Goal: Task Accomplishment & Management: Manage account settings

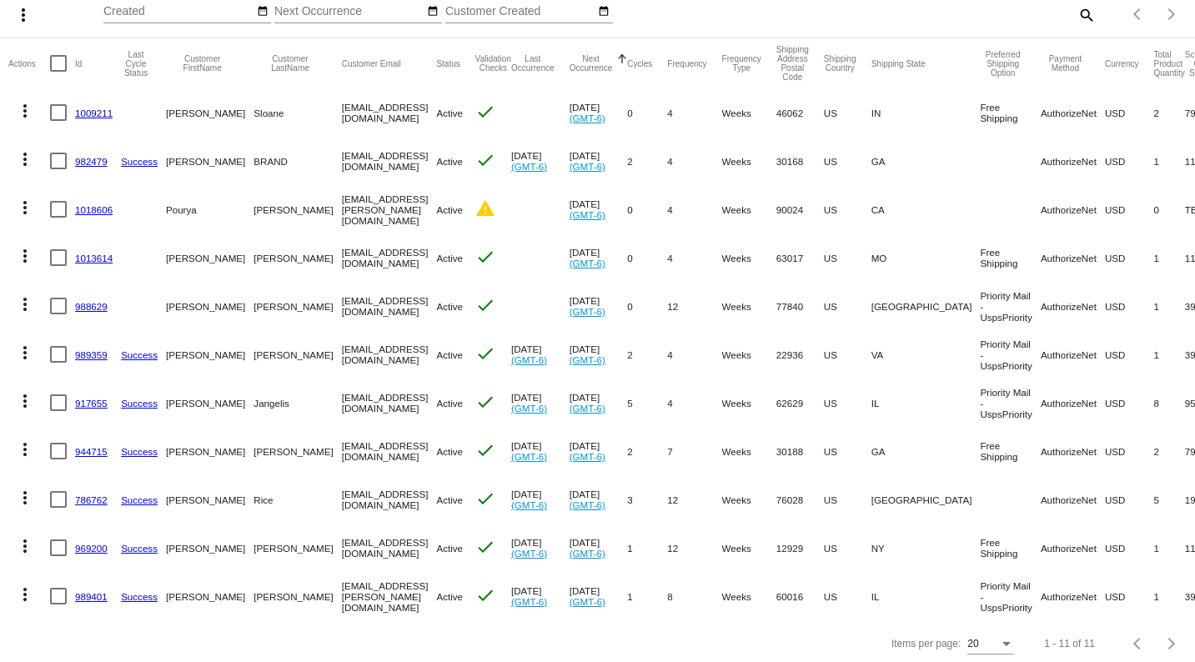
scroll to position [137, 0]
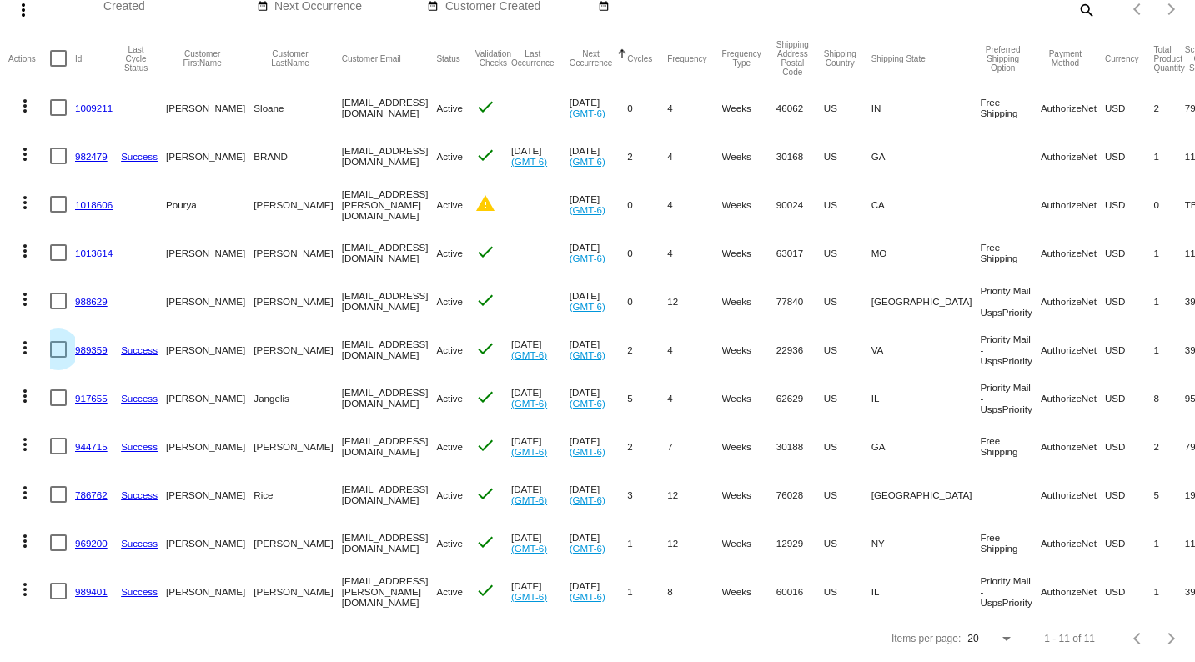
click at [60, 341] on div at bounding box center [58, 349] width 17 height 17
click at [58, 358] on input "checkbox" at bounding box center [58, 358] width 1 height 1
checkbox input "true"
click at [98, 344] on link "989359" at bounding box center [91, 349] width 33 height 11
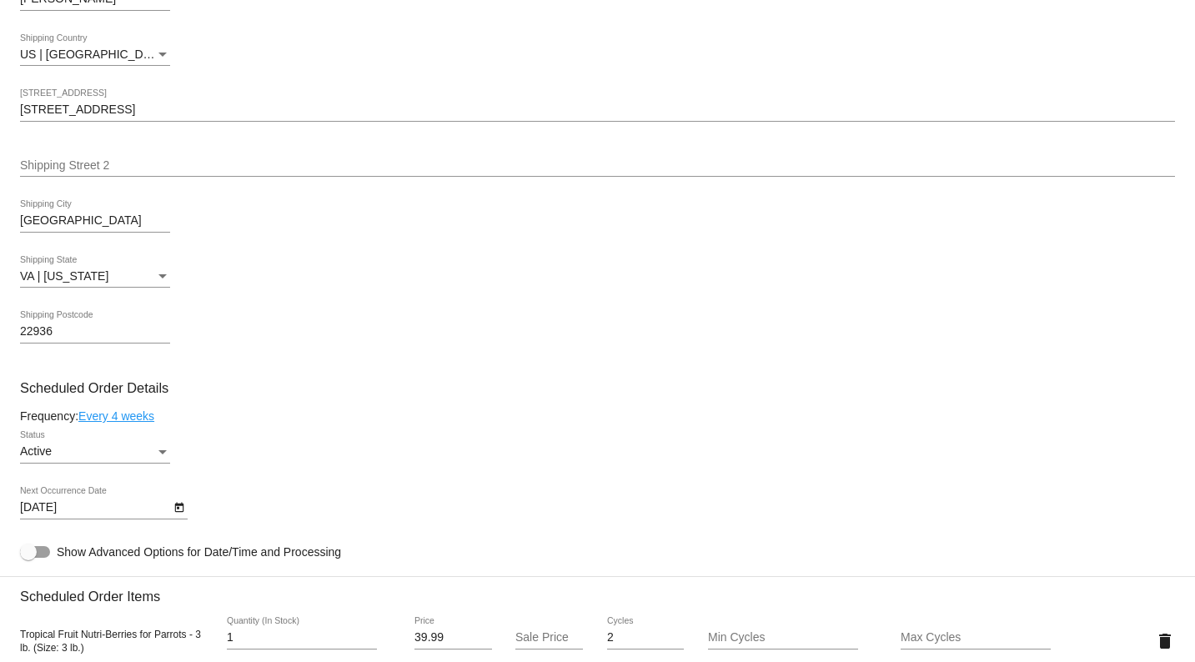
scroll to position [623, 0]
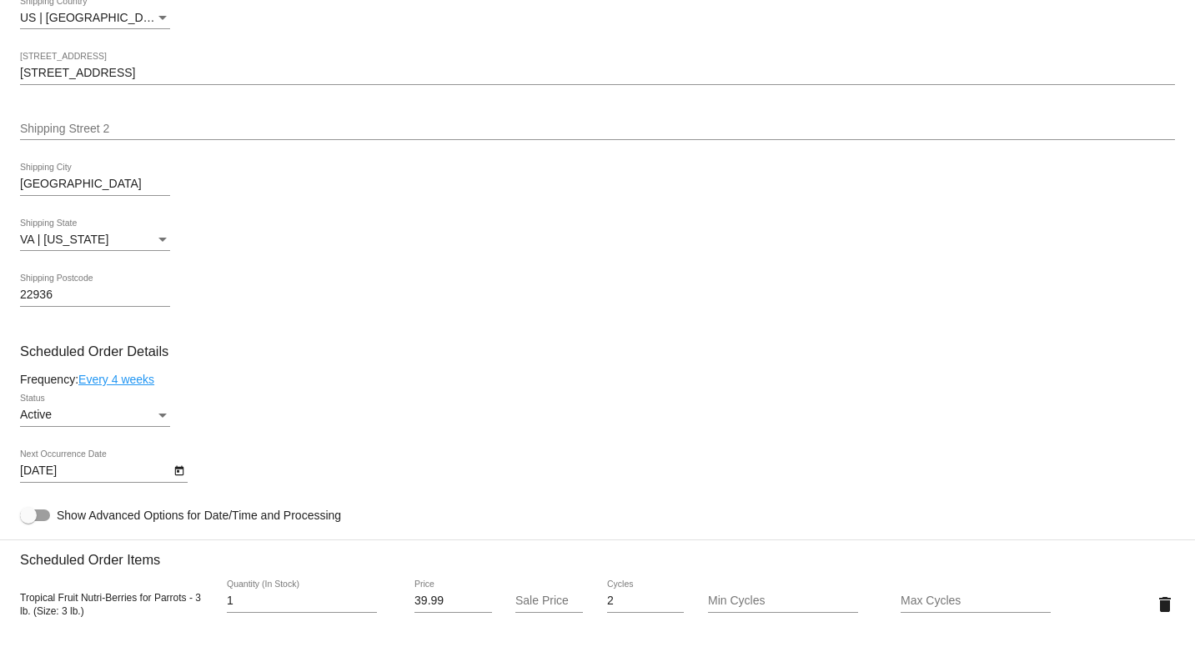
click at [159, 418] on div "Status" at bounding box center [162, 416] width 8 height 4
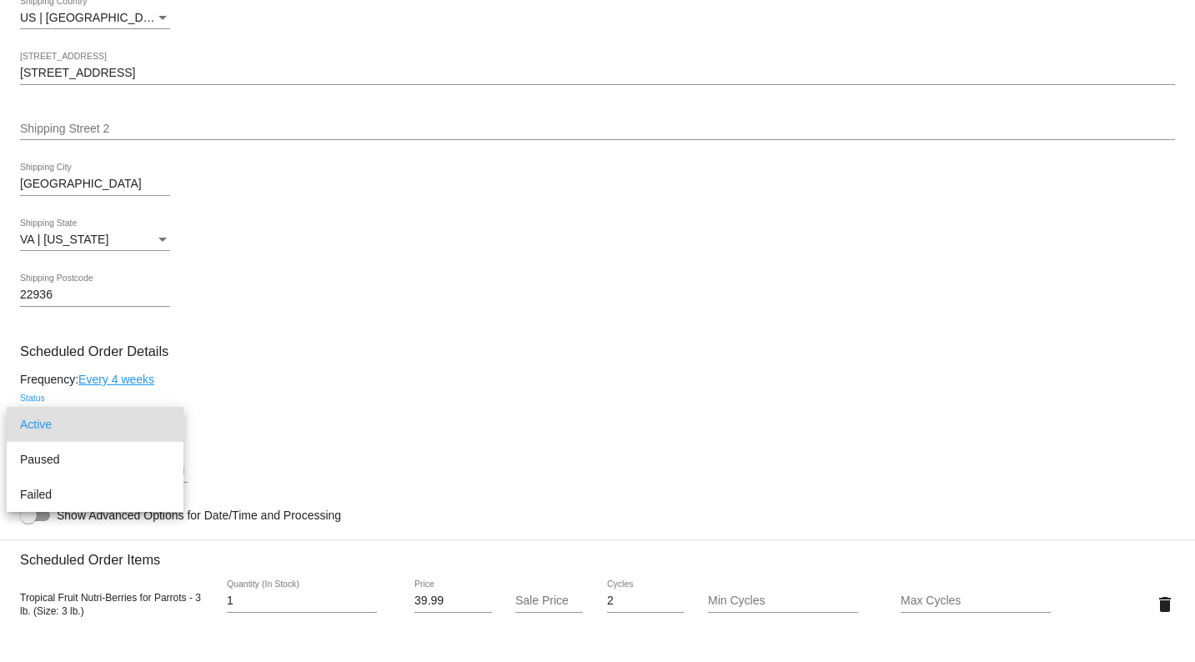
click at [348, 453] on div at bounding box center [597, 331] width 1195 height 662
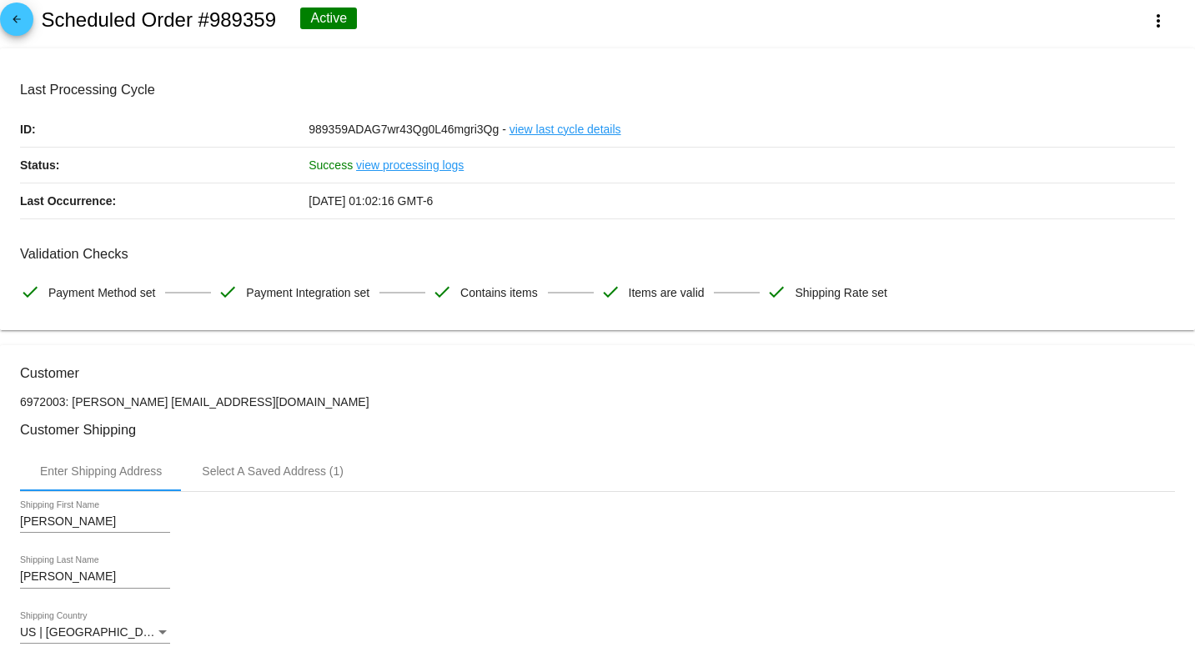
scroll to position [0, 0]
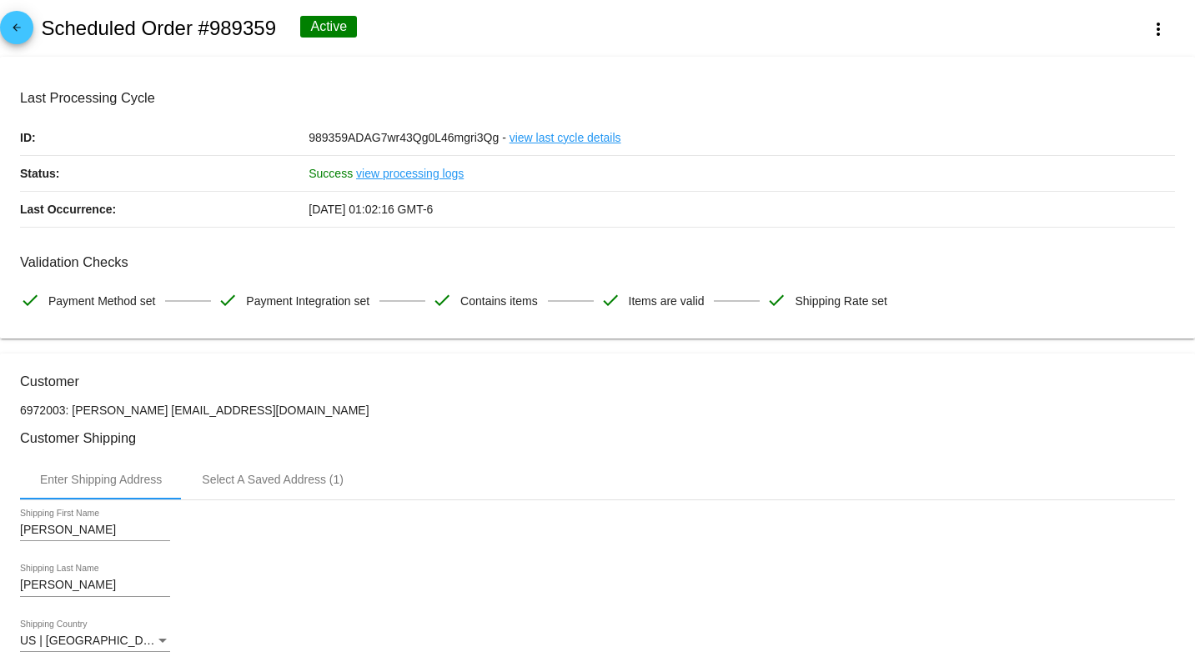
click at [344, 24] on div "Active" at bounding box center [328, 27] width 57 height 22
drag, startPoint x: 318, startPoint y: 30, endPoint x: 387, endPoint y: 50, distance: 72.0
click at [319, 30] on div "Active" at bounding box center [328, 27] width 57 height 22
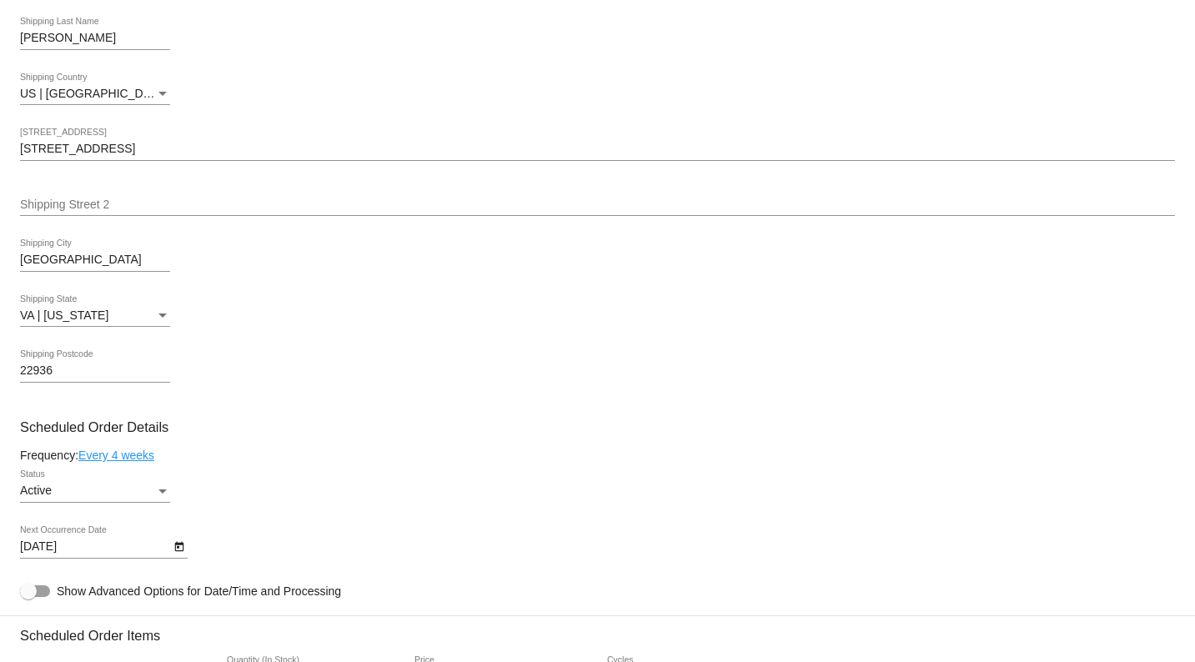
scroll to position [540, 0]
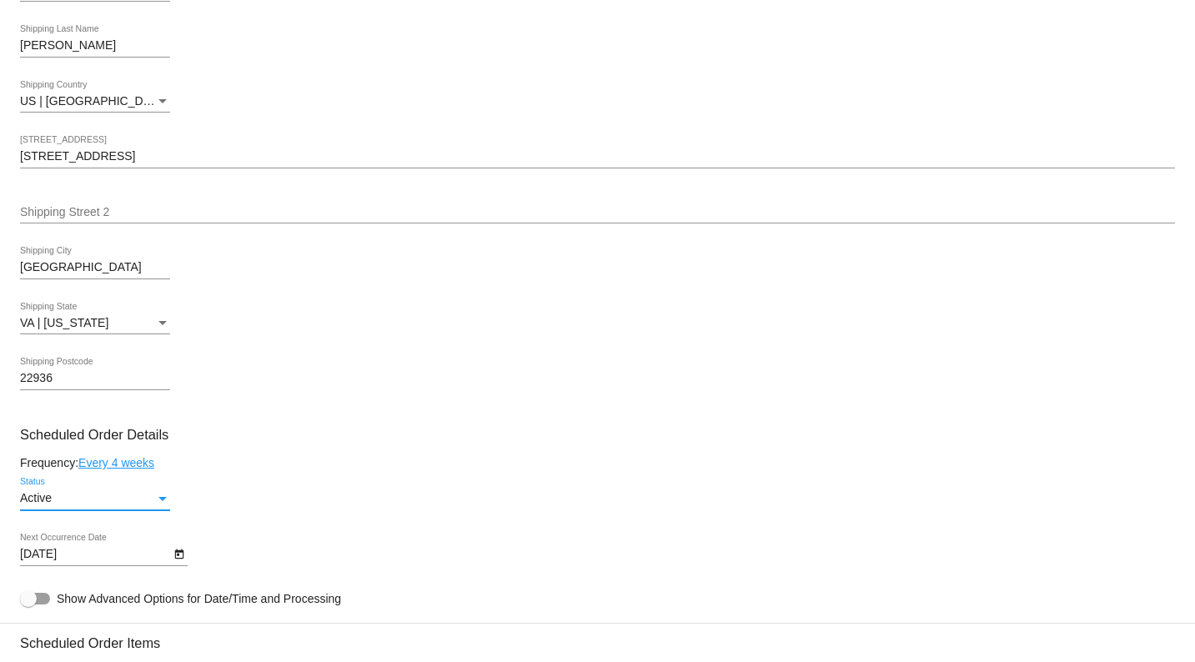
click at [161, 501] on div "Status" at bounding box center [162, 499] width 8 height 4
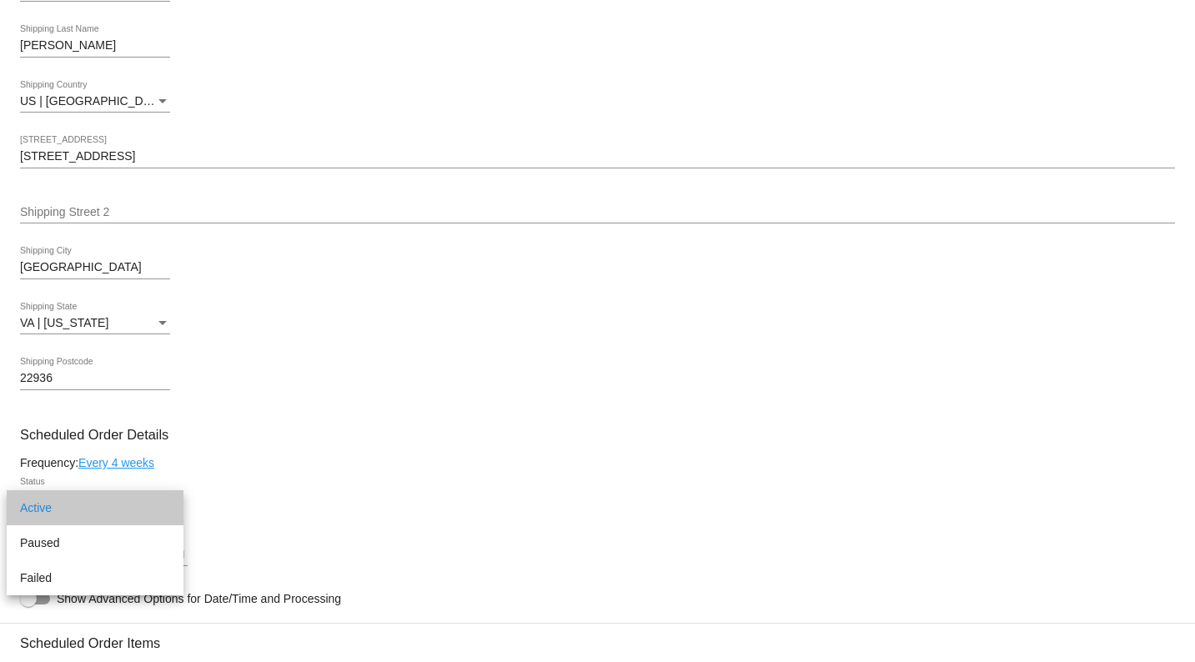
click at [103, 504] on span "Active" at bounding box center [95, 507] width 150 height 35
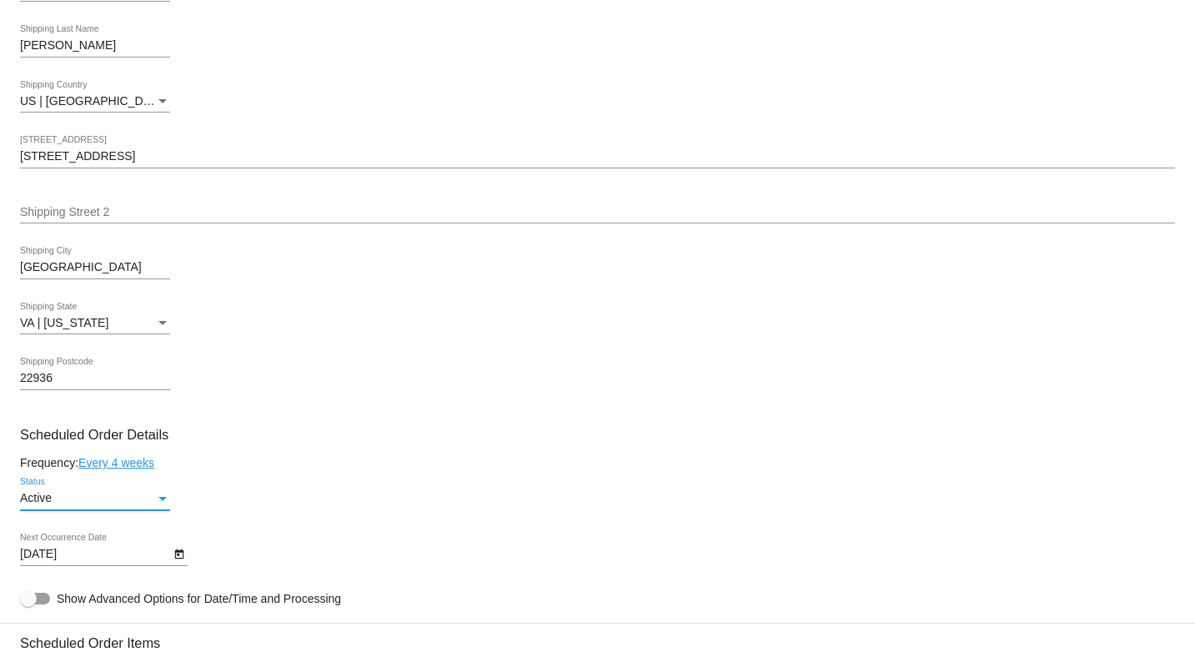
click at [566, 469] on div "Frequency: Every 4 weeks" at bounding box center [597, 462] width 1155 height 13
click at [122, 466] on link "Every 4 weeks" at bounding box center [116, 462] width 76 height 13
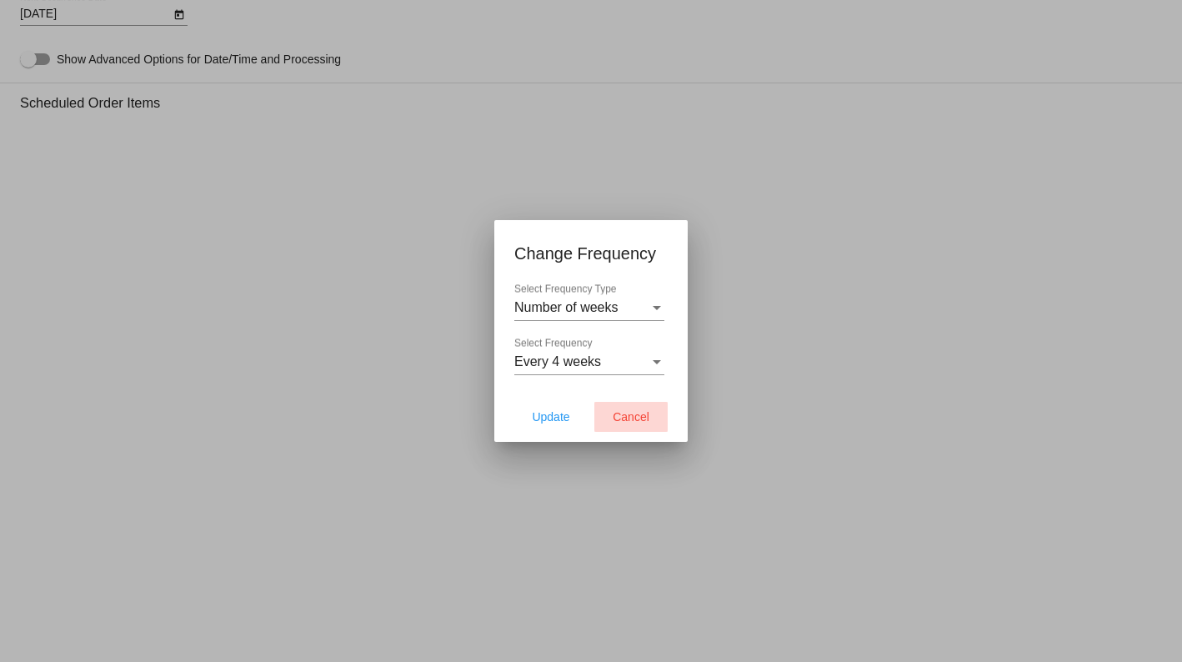
click at [639, 415] on span "Cancel" at bounding box center [631, 416] width 37 height 13
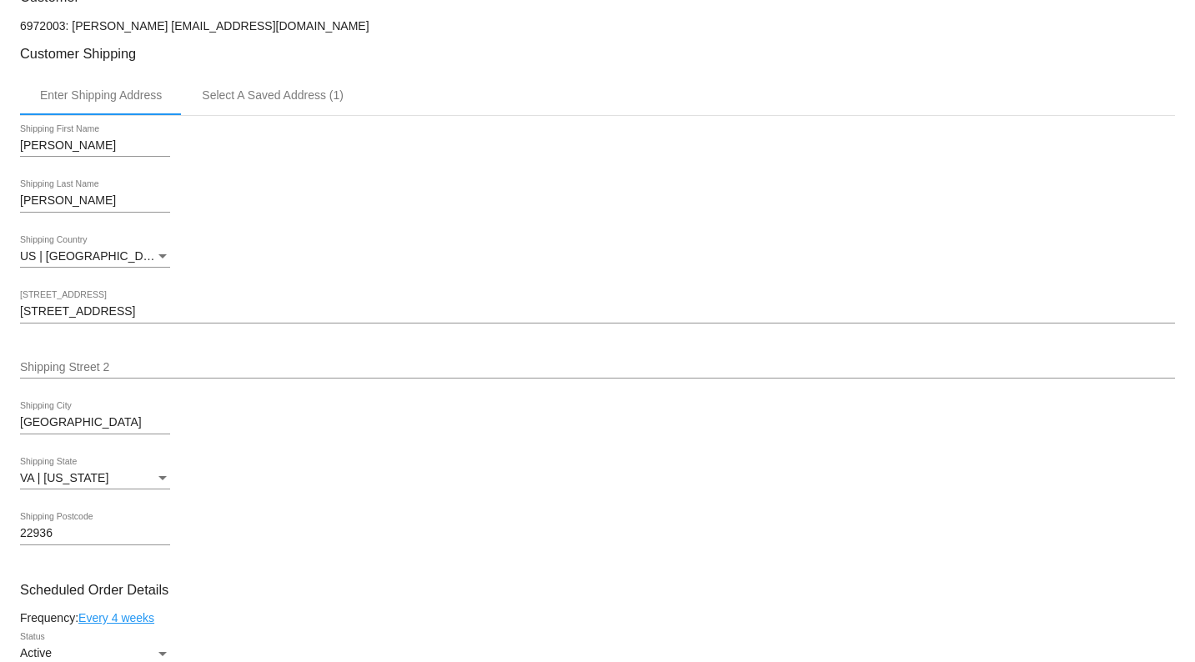
scroll to position [40, 0]
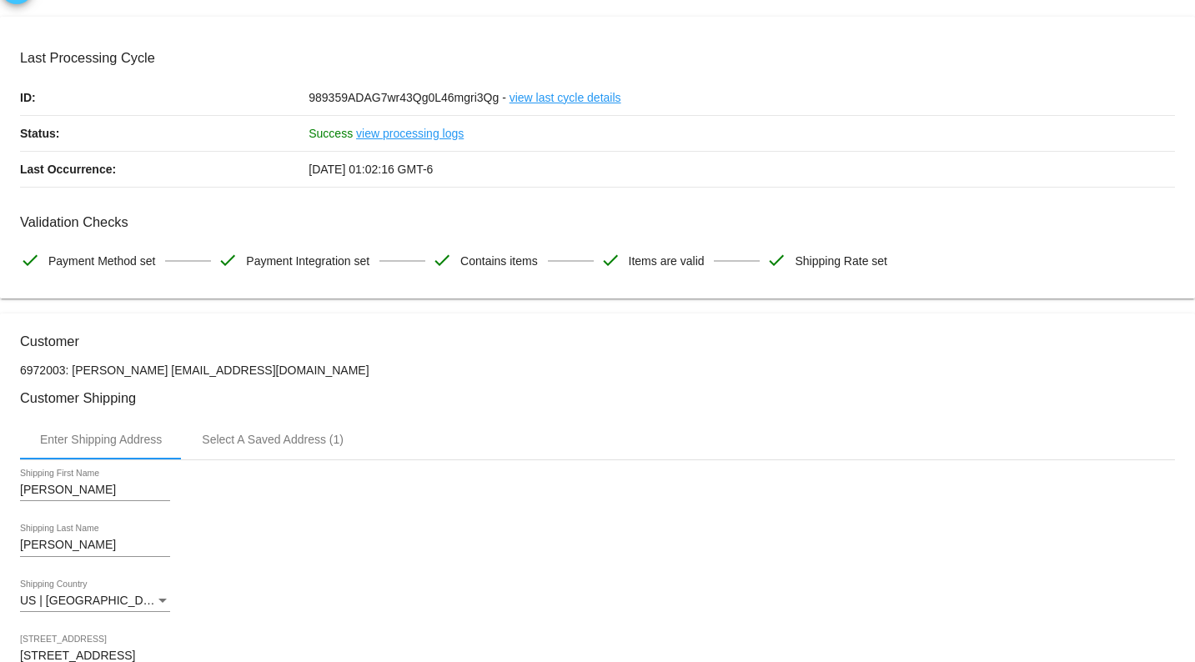
click at [390, 135] on link "view processing logs" at bounding box center [410, 133] width 108 height 35
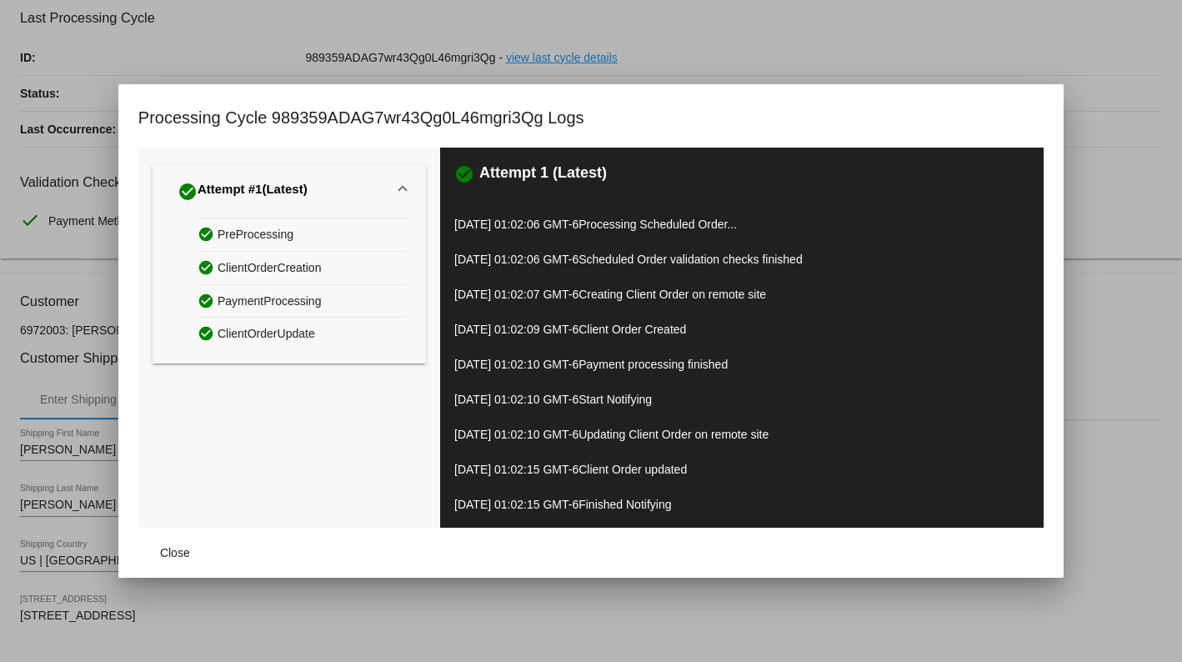
click at [164, 550] on span "Close" at bounding box center [175, 552] width 30 height 13
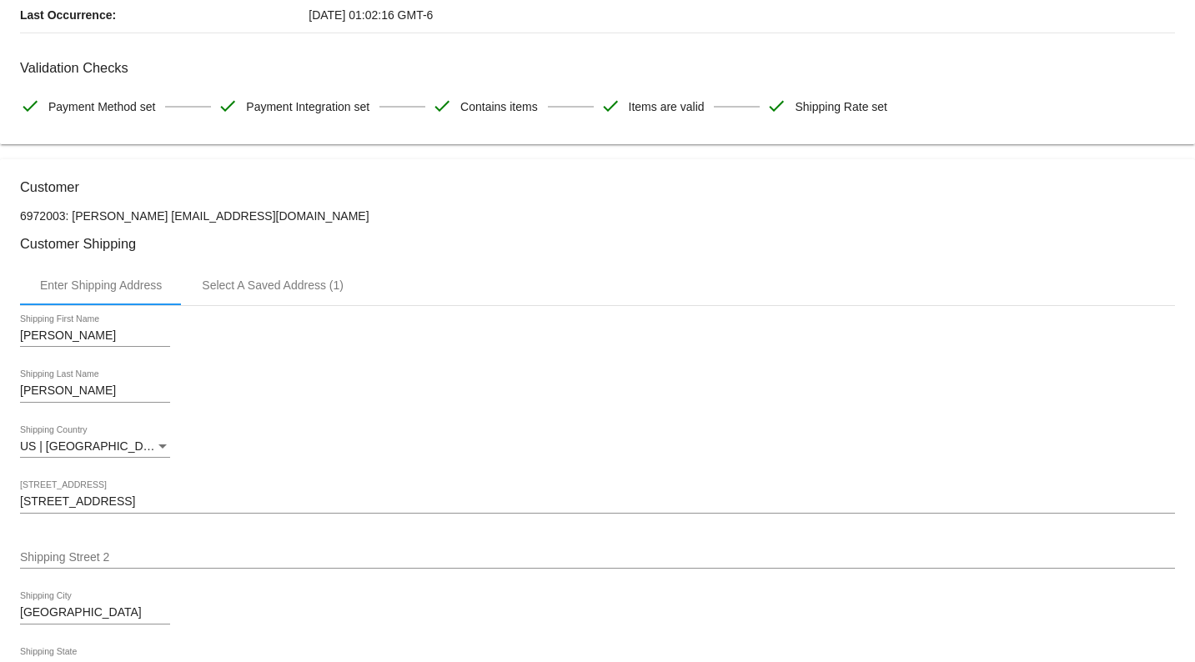
scroll to position [0, 0]
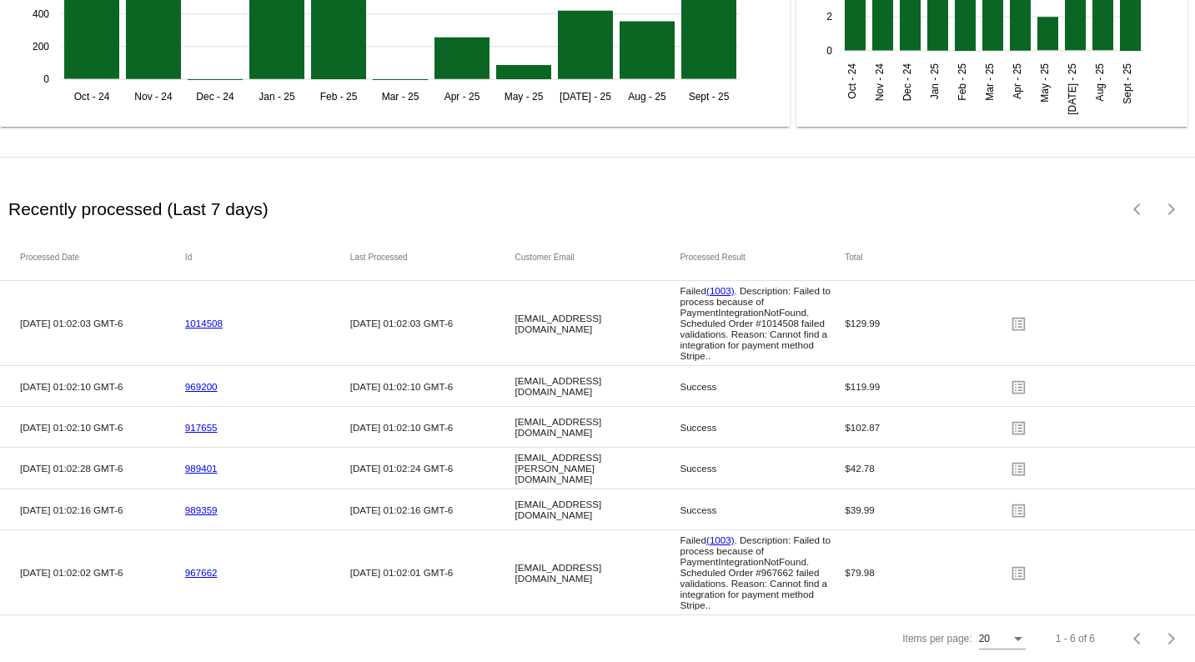
scroll to position [2470, 0]
click at [195, 504] on link "989359" at bounding box center [201, 509] width 33 height 11
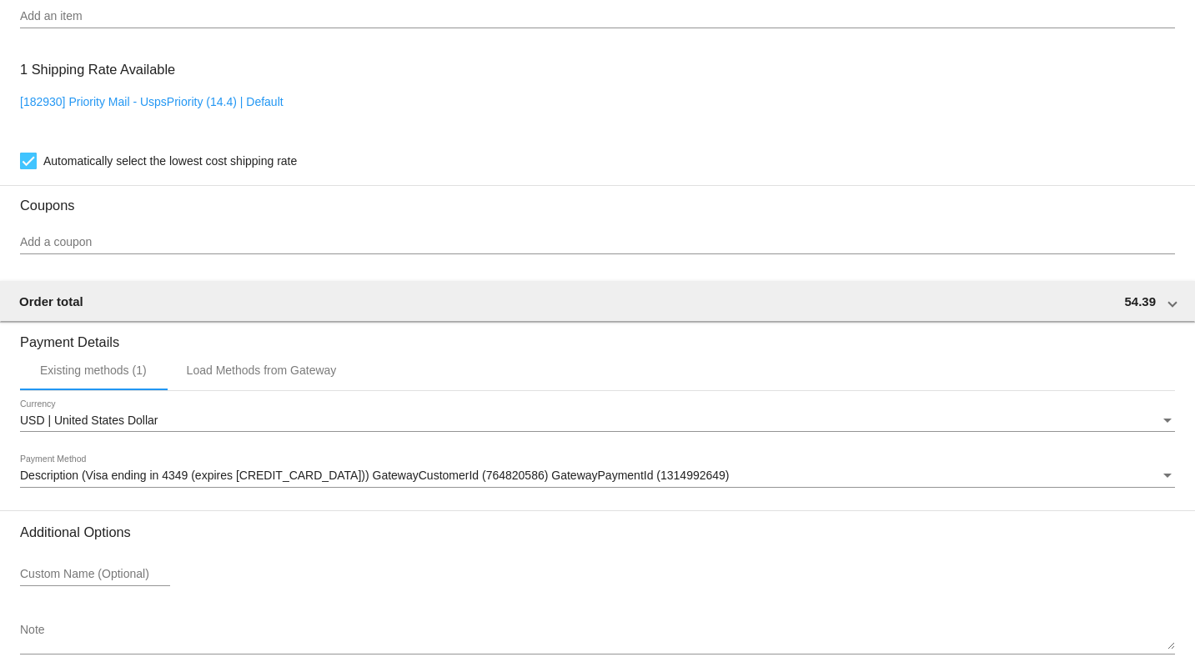
scroll to position [1373, 0]
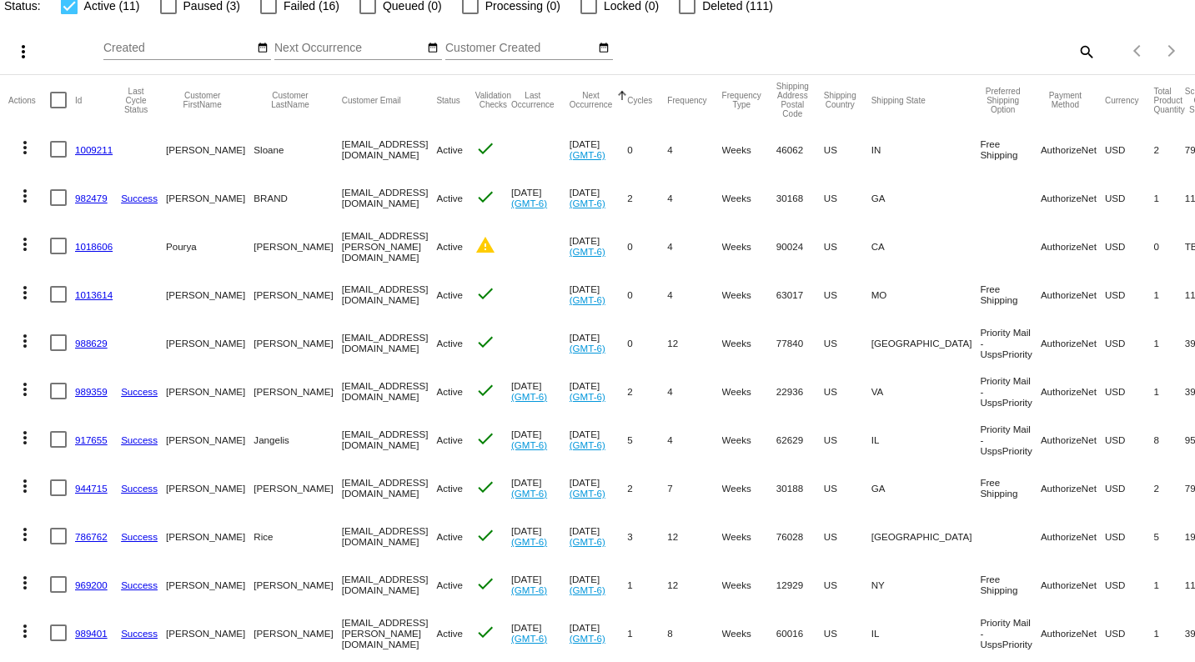
scroll to position [53, 0]
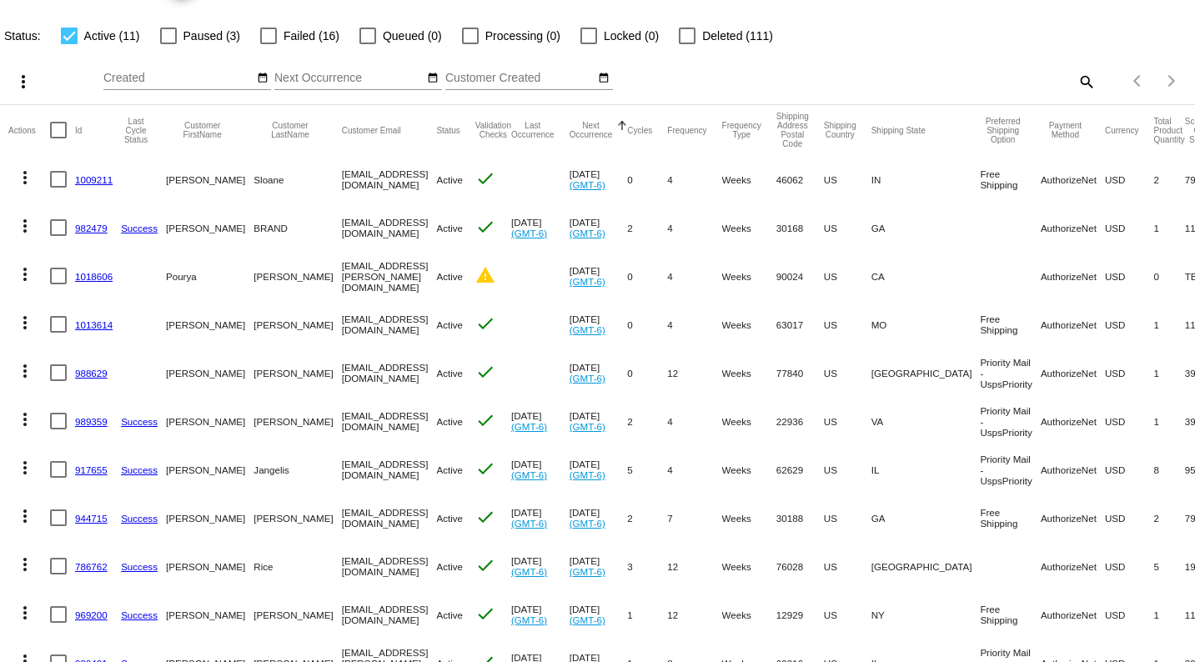
click at [63, 416] on div at bounding box center [58, 421] width 17 height 17
click at [58, 429] on input "checkbox" at bounding box center [58, 429] width 1 height 1
checkbox input "true"
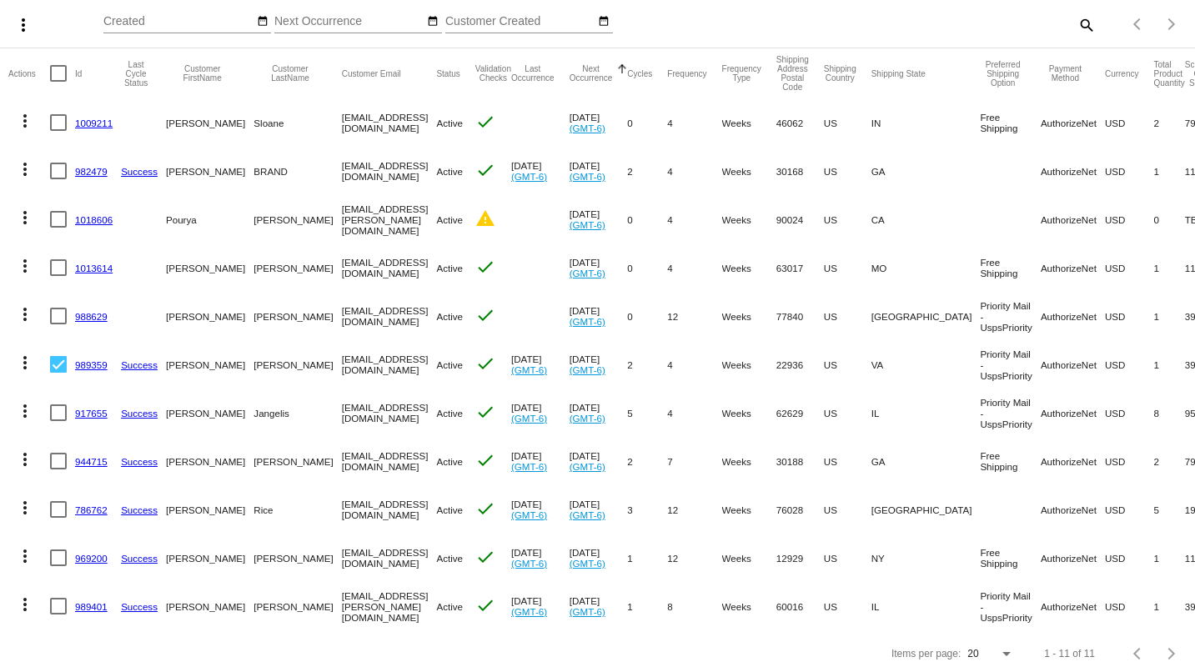
scroll to position [137, 0]
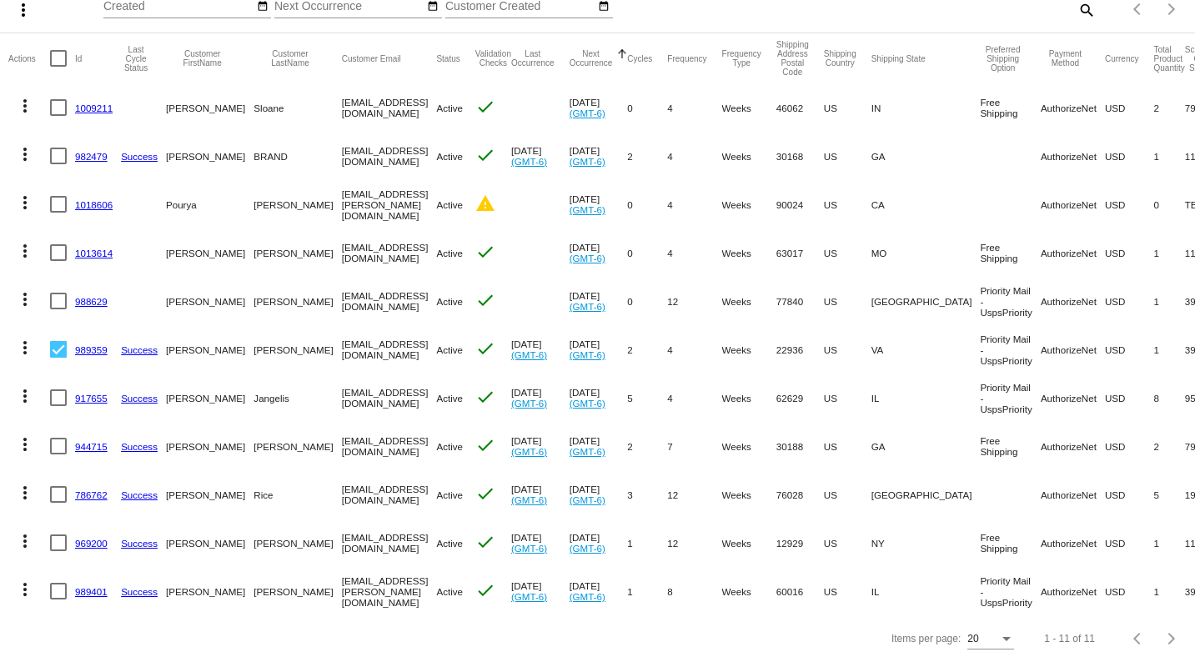
click at [93, 344] on link "989359" at bounding box center [91, 349] width 33 height 11
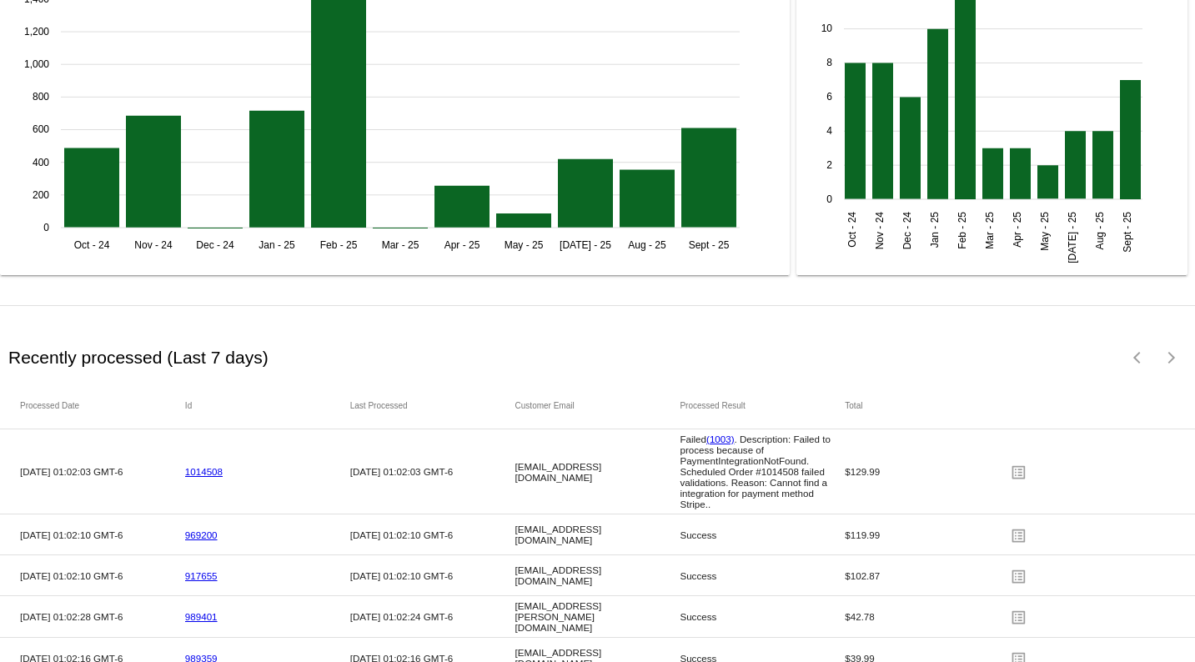
scroll to position [2470, 0]
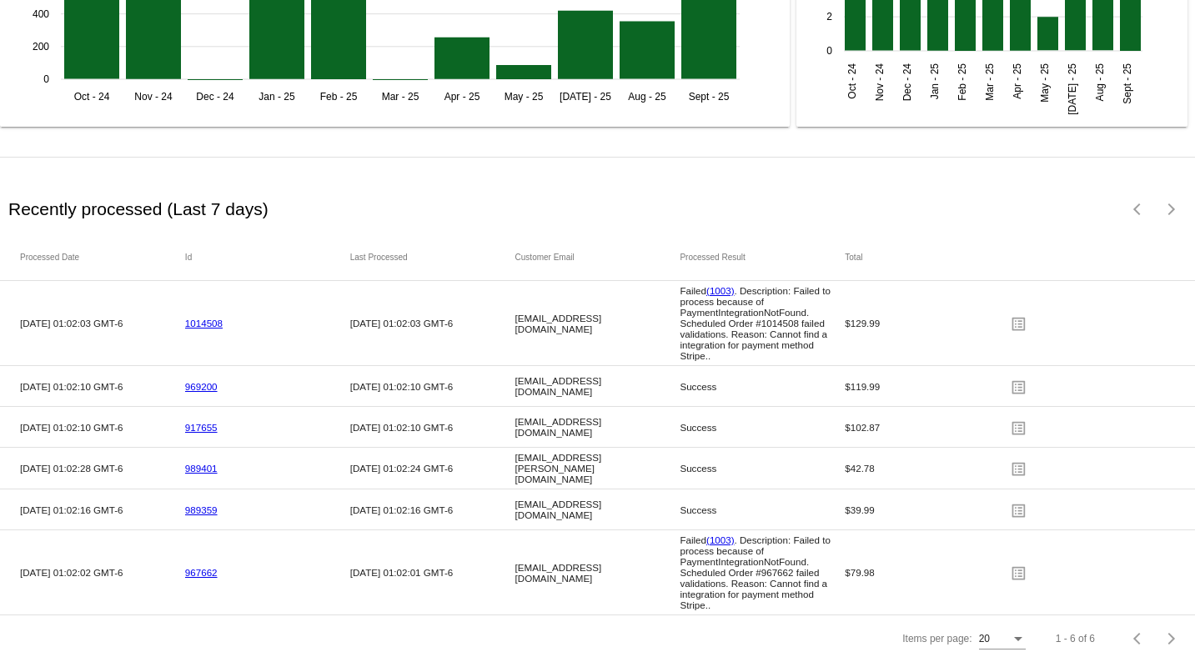
click at [202, 504] on link "989359" at bounding box center [201, 509] width 33 height 11
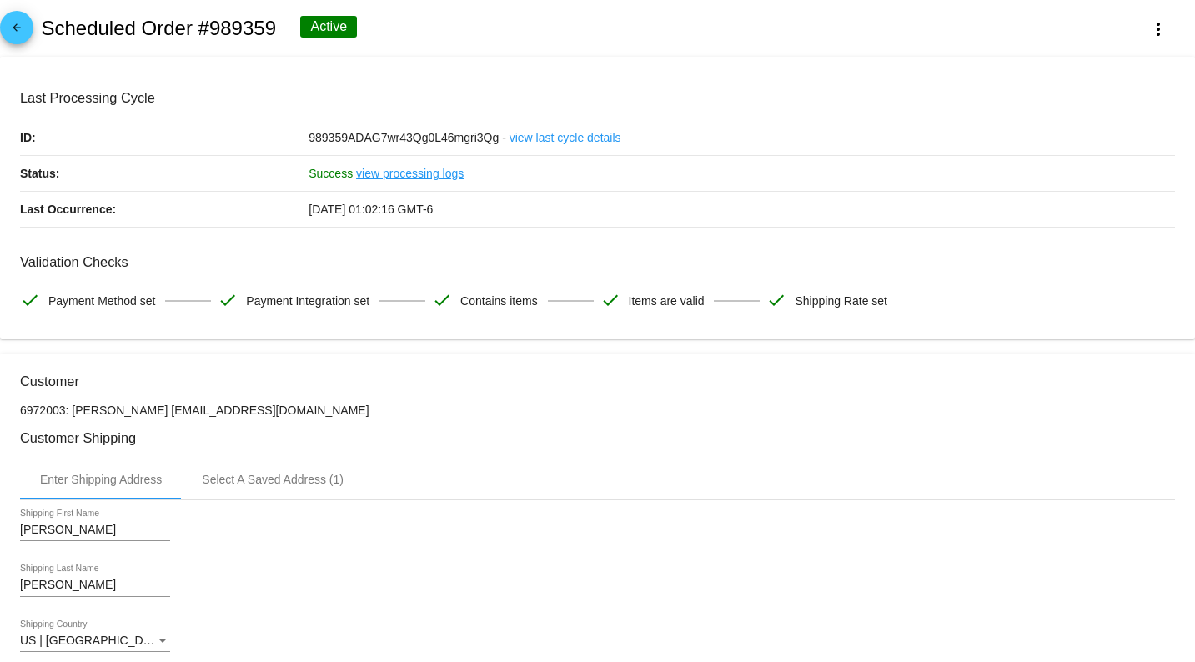
drag, startPoint x: 1192, startPoint y: 225, endPoint x: 734, endPoint y: 588, distance: 584.1
click at [734, 588] on div "Wulff Shipping Last Name" at bounding box center [597, 589] width 1155 height 48
click at [1153, 28] on mat-icon "more_vert" at bounding box center [1158, 29] width 20 height 20
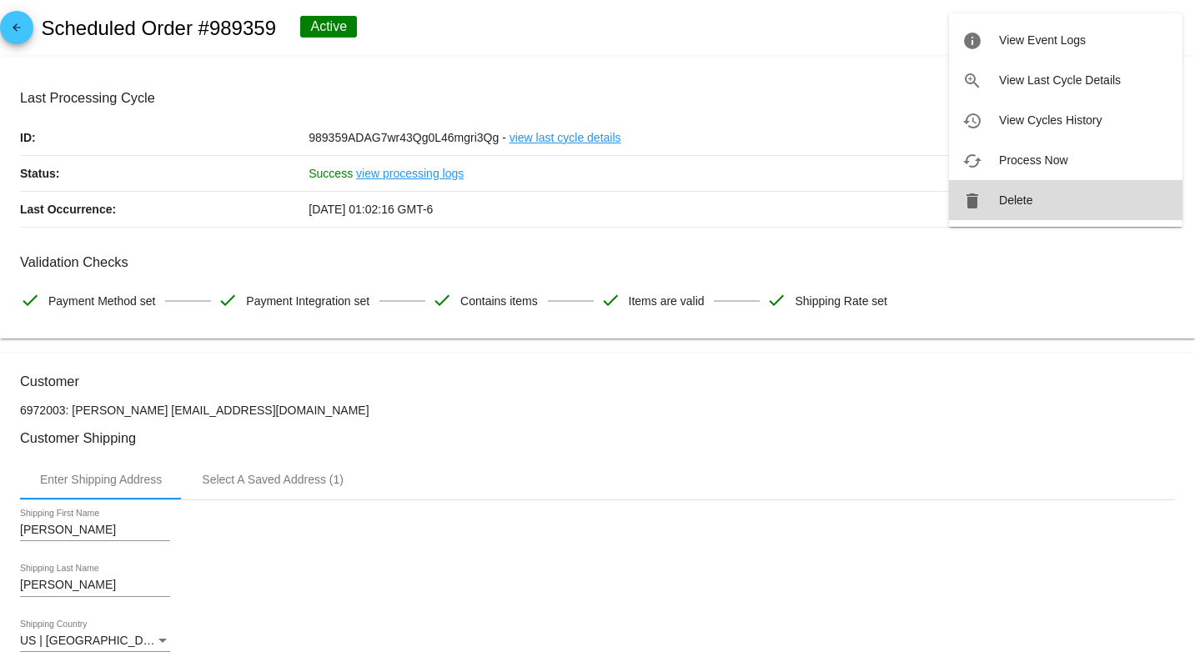
click at [1009, 199] on span "Delete" at bounding box center [1015, 199] width 33 height 13
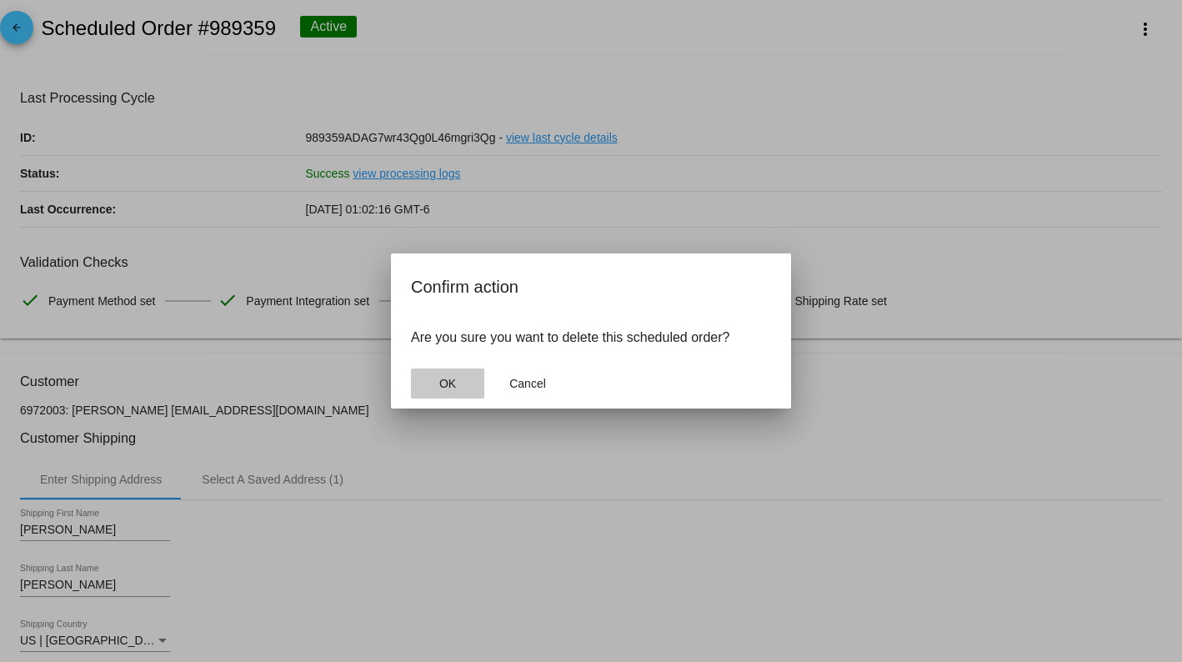
click at [436, 390] on button "OK" at bounding box center [447, 384] width 73 height 30
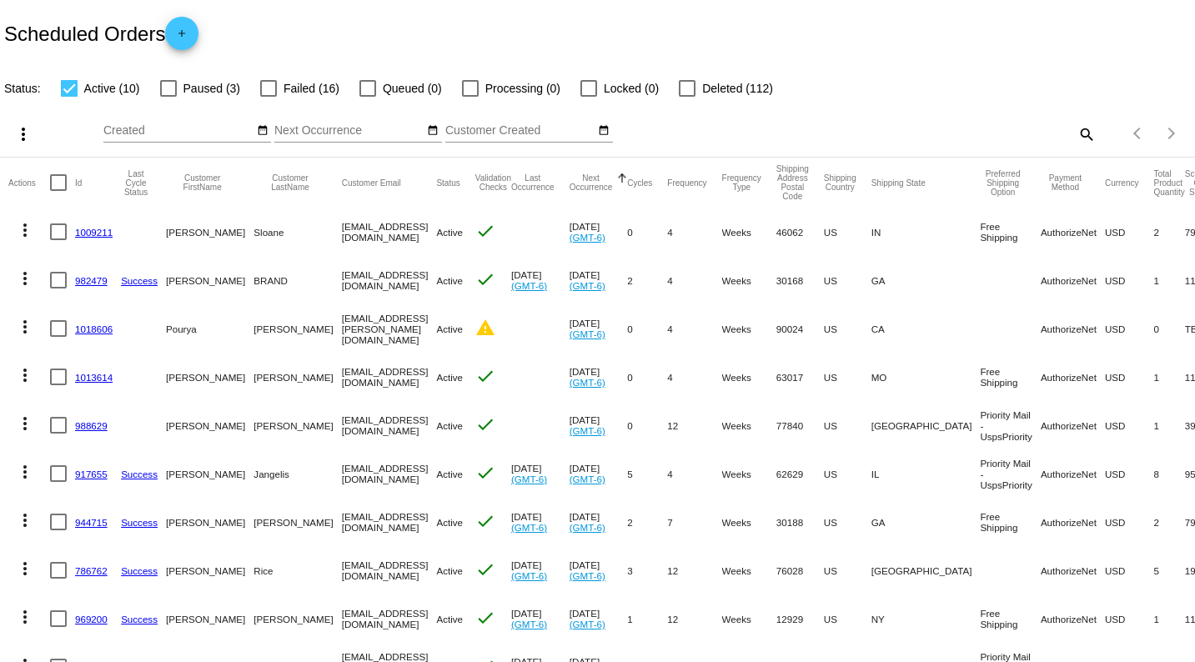
click at [686, 86] on div at bounding box center [687, 88] width 17 height 17
click at [686, 97] on input "Deleted (112)" at bounding box center [686, 97] width 1 height 1
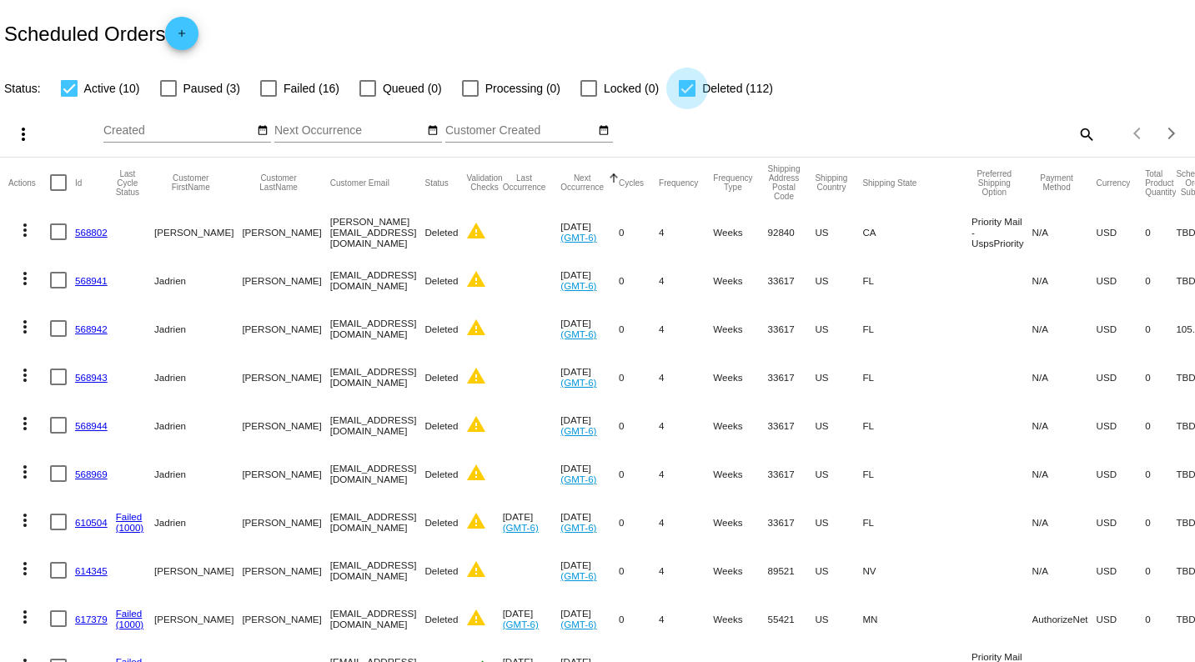
click at [680, 89] on div at bounding box center [687, 88] width 17 height 17
click at [686, 97] on input "Deleted (112)" at bounding box center [686, 97] width 1 height 1
checkbox input "false"
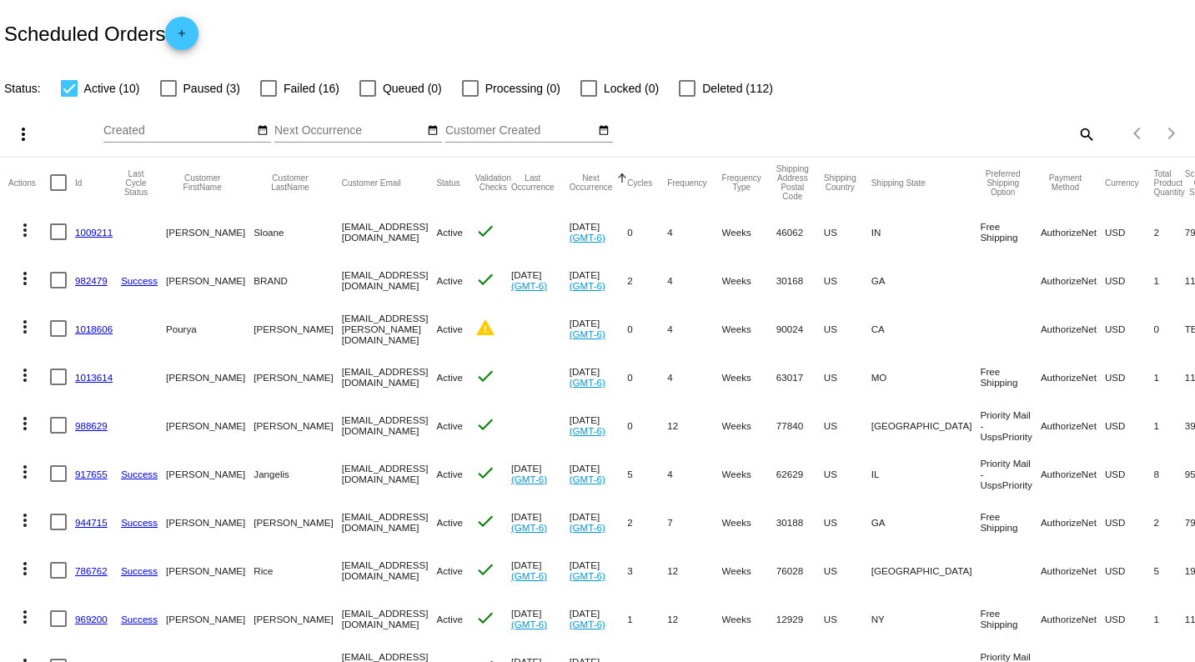
drag, startPoint x: 741, startPoint y: 34, endPoint x: 663, endPoint y: 0, distance: 85.5
click at [731, 24] on div "Scheduled Orders add" at bounding box center [597, 33] width 1195 height 67
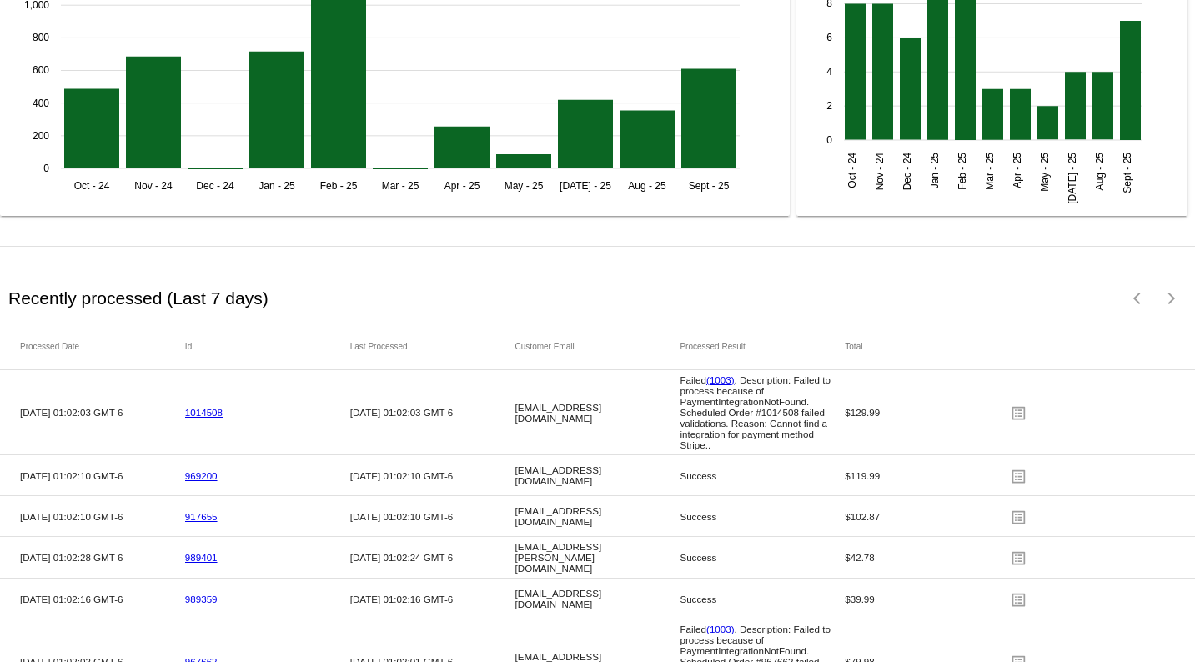
scroll to position [2470, 0]
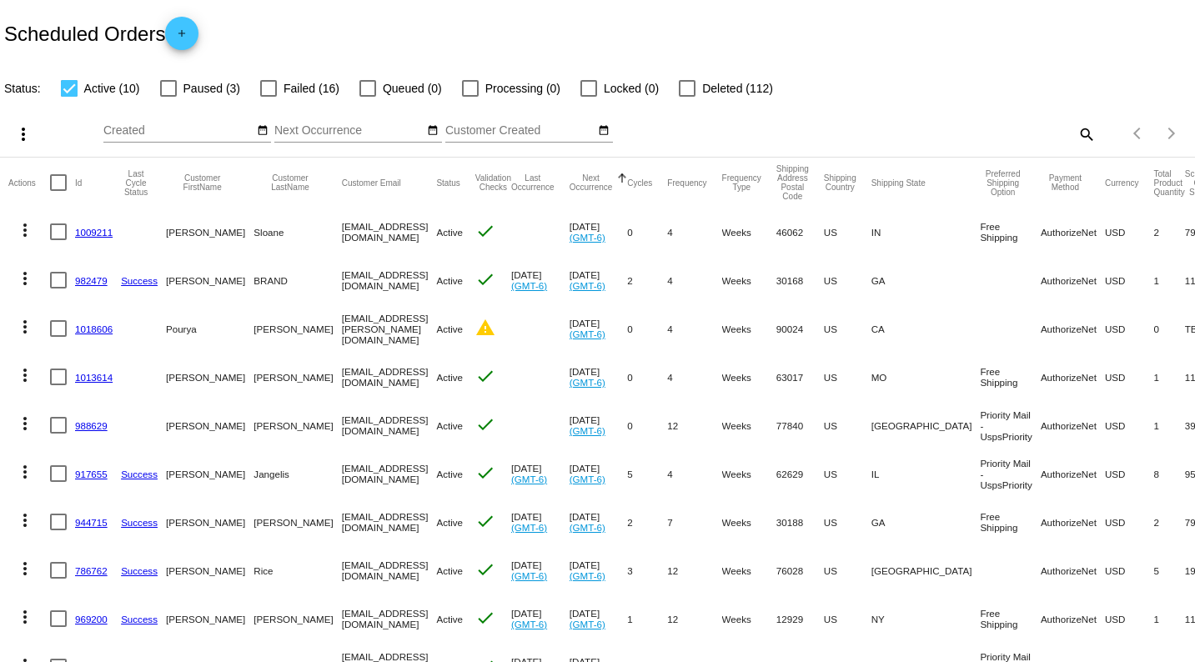
click at [715, 85] on span "Deleted (112)" at bounding box center [737, 88] width 71 height 20
click at [687, 97] on input "Deleted (112)" at bounding box center [686, 97] width 1 height 1
click at [715, 85] on span "Deleted (112)" at bounding box center [737, 88] width 71 height 20
click at [687, 97] on input "Deleted (112)" at bounding box center [686, 97] width 1 height 1
checkbox input "false"
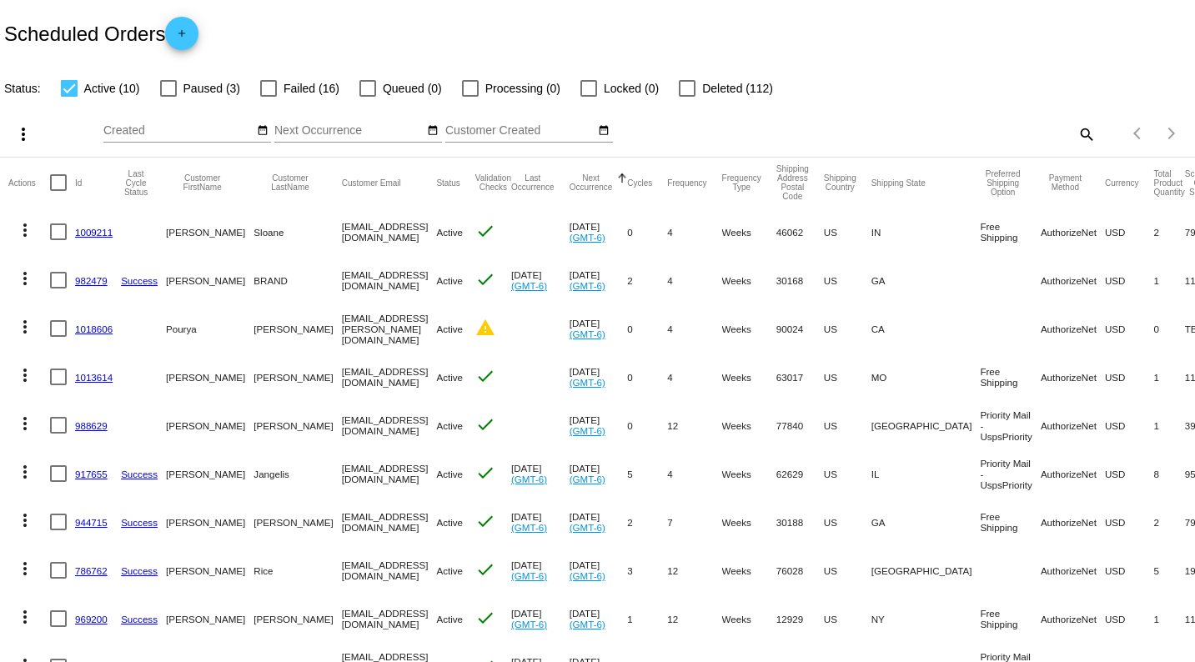
click at [64, 89] on div at bounding box center [69, 88] width 17 height 17
click at [68, 97] on input "Active (10)" at bounding box center [68, 97] width 1 height 1
checkbox input "false"
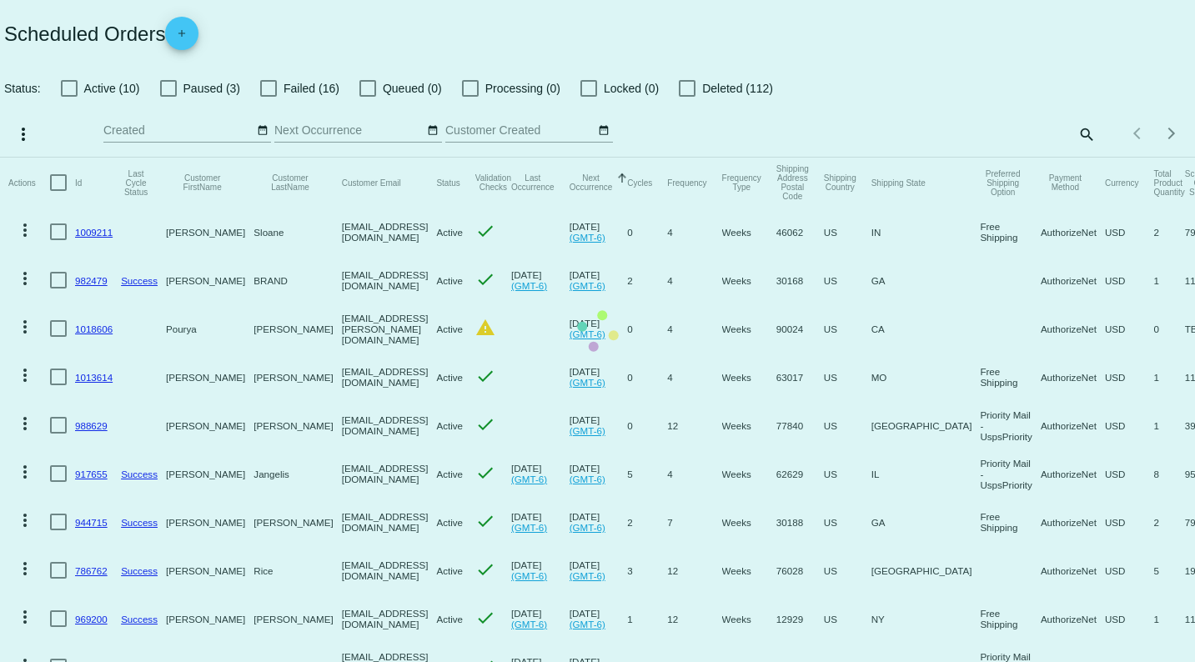
click at [688, 158] on mat-table "Actions Id Last Cycle Status Customer FirstName Customer LastName Customer Emai…" at bounding box center [597, 425] width 1195 height 534
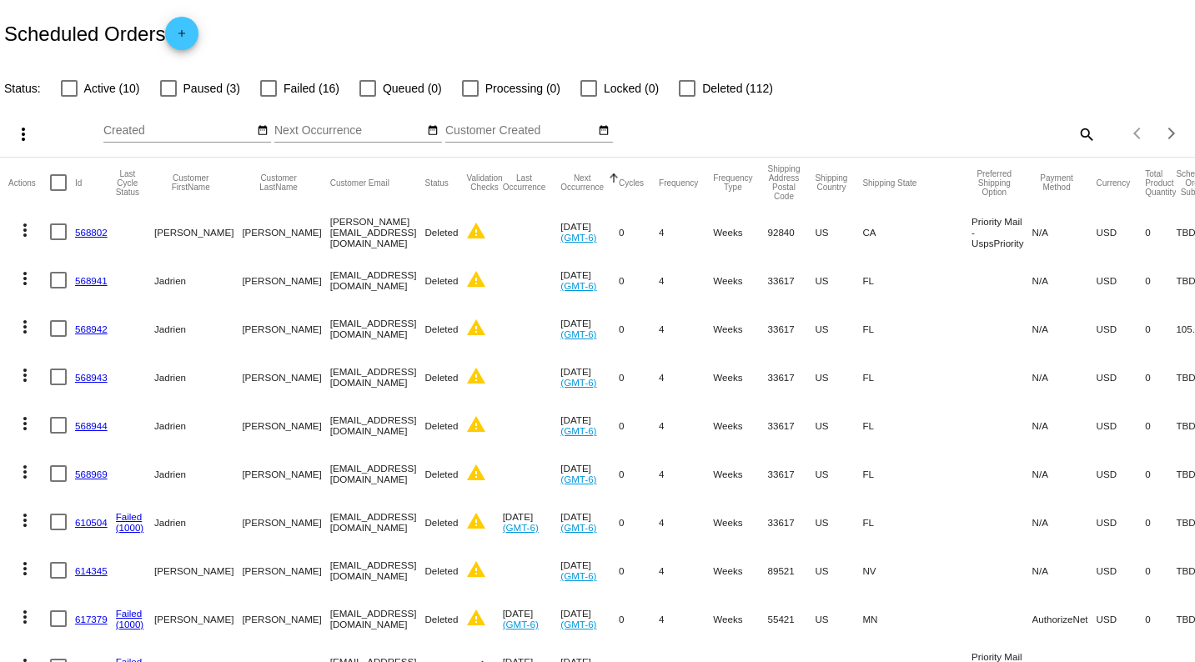
click at [1076, 128] on mat-icon "search" at bounding box center [1086, 134] width 20 height 26
click at [826, 130] on input "Search" at bounding box center [947, 130] width 298 height 13
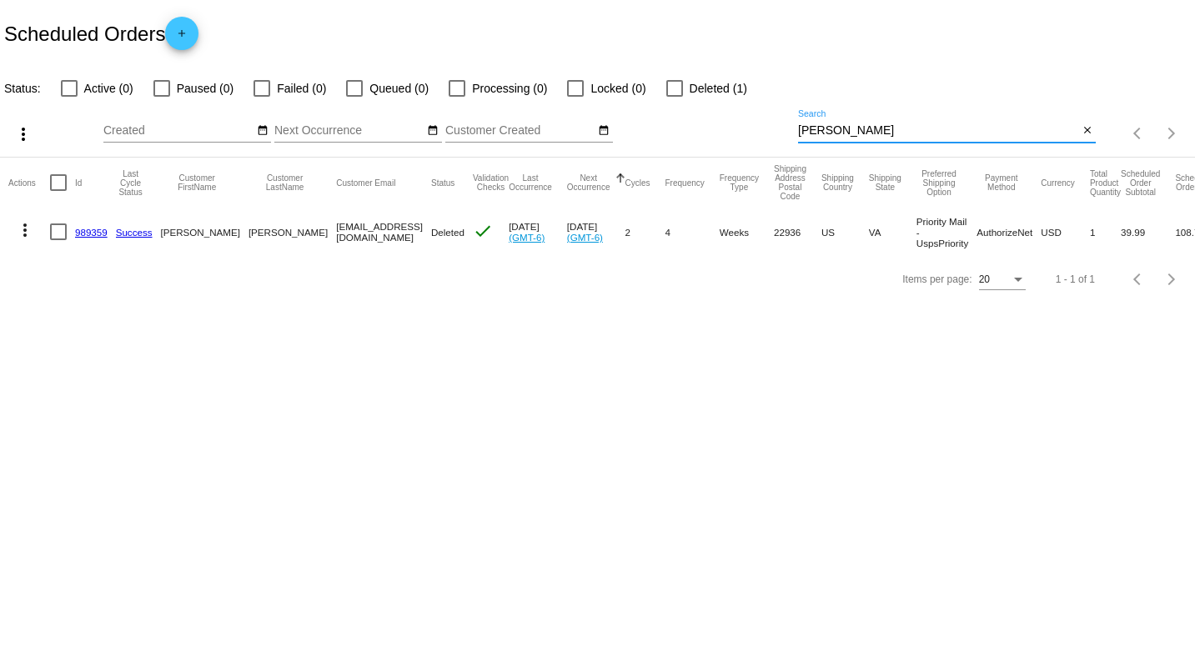
type input "[PERSON_NAME]"
click at [63, 92] on div at bounding box center [69, 88] width 17 height 17
click at [68, 97] on input "Active (0)" at bounding box center [68, 97] width 1 height 1
checkbox input "true"
